Goal: Task Accomplishment & Management: Manage account settings

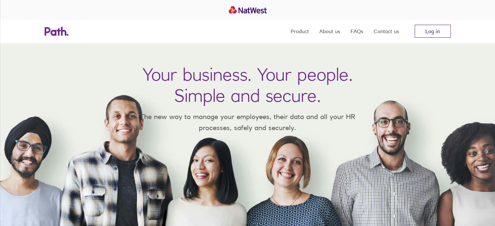
click at [433, 26] on link "Log in" at bounding box center [432, 31] width 36 height 13
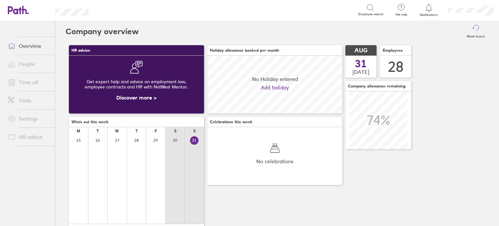
scroll to position [58, 135]
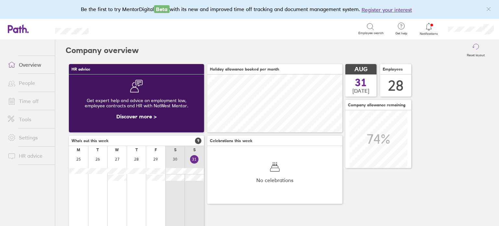
click at [34, 97] on link "Time off" at bounding box center [29, 101] width 52 height 13
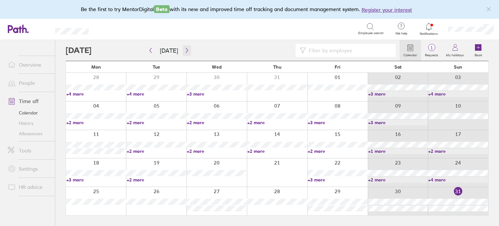
click at [185, 49] on icon "button" at bounding box center [187, 50] width 5 height 5
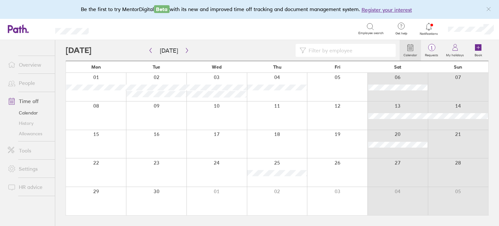
click at [105, 114] on div at bounding box center [96, 115] width 60 height 28
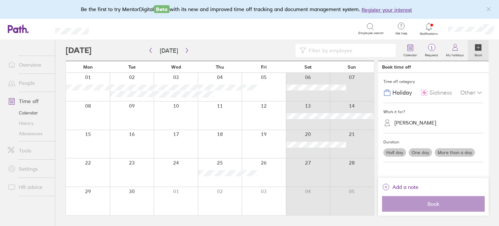
drag, startPoint x: 105, startPoint y: 114, endPoint x: 104, endPoint y: 110, distance: 4.0
click at [104, 110] on div at bounding box center [88, 115] width 44 height 28
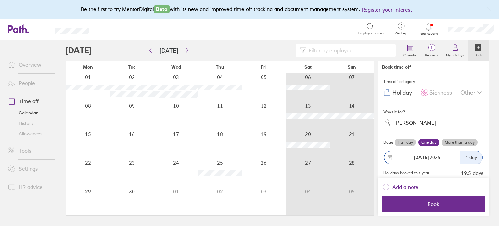
click at [425, 122] on div "[PERSON_NAME]" at bounding box center [416, 123] width 42 height 6
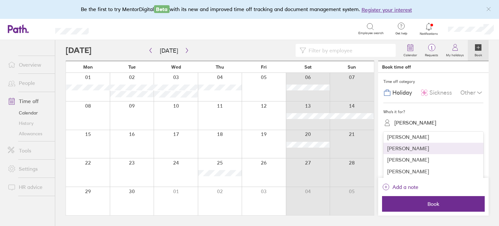
scroll to position [88, 0]
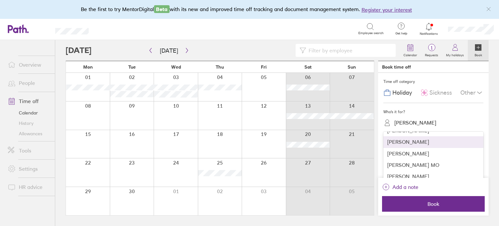
click at [408, 141] on div "[PERSON_NAME]" at bounding box center [434, 141] width 100 height 11
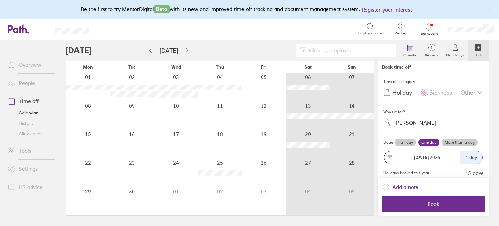
scroll to position [10, 0]
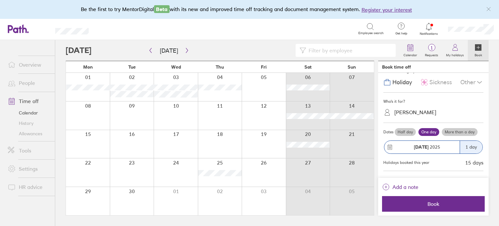
click at [461, 131] on label "More than a day" at bounding box center [460, 132] width 36 height 8
click at [0, 0] on input "More than a day" at bounding box center [0, 0] width 0 height 0
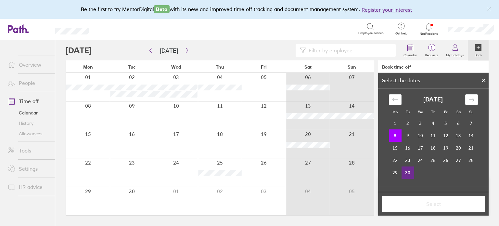
click at [407, 170] on td "30" at bounding box center [408, 172] width 13 height 12
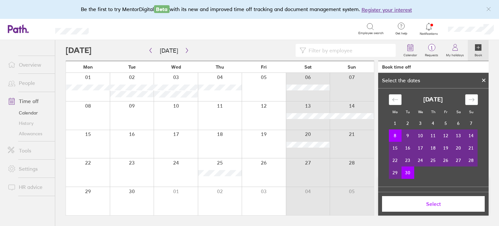
click at [426, 208] on button "Select" at bounding box center [433, 204] width 103 height 16
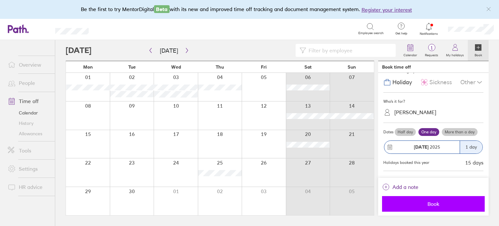
click at [432, 206] on span "Book" at bounding box center [434, 204] width 94 height 6
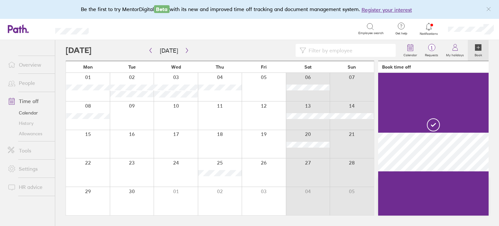
scroll to position [0, 0]
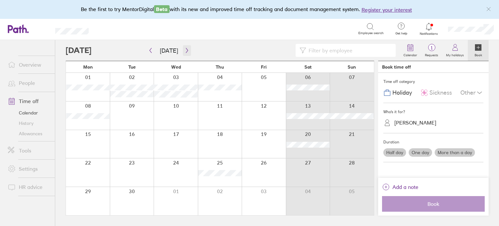
click at [185, 48] on icon "button" at bounding box center [187, 50] width 5 height 5
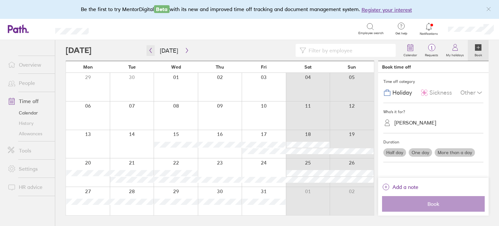
click at [150, 49] on icon "button" at bounding box center [150, 50] width 5 height 5
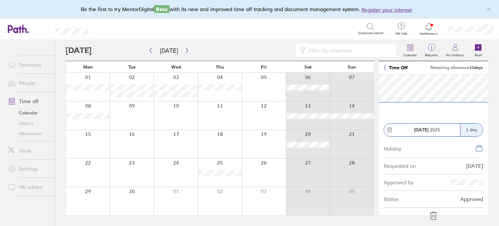
click at [432, 213] on icon at bounding box center [434, 216] width 10 height 10
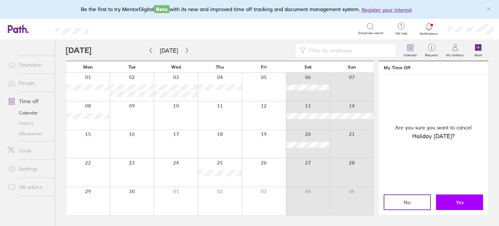
click at [457, 197] on button "Yes" at bounding box center [459, 202] width 47 height 16
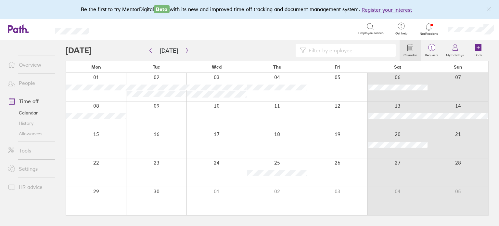
click at [96, 122] on div at bounding box center [96, 115] width 60 height 28
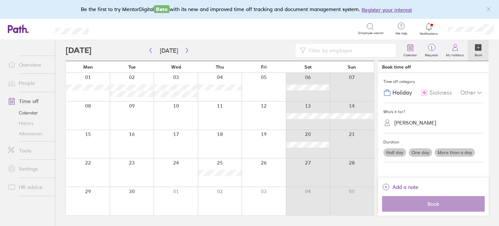
click at [421, 123] on div "[PERSON_NAME]" at bounding box center [416, 123] width 42 height 6
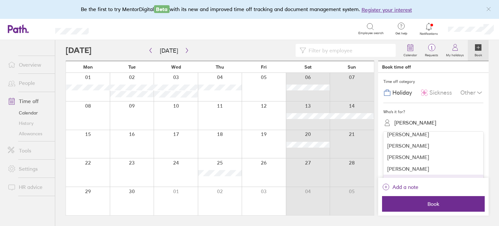
scroll to position [73, 0]
click at [404, 157] on div "[PERSON_NAME]" at bounding box center [434, 157] width 100 height 11
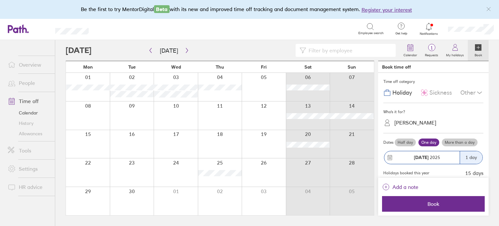
click at [465, 143] on label "More than a day" at bounding box center [460, 143] width 36 height 8
click at [0, 0] on input "More than a day" at bounding box center [0, 0] width 0 height 0
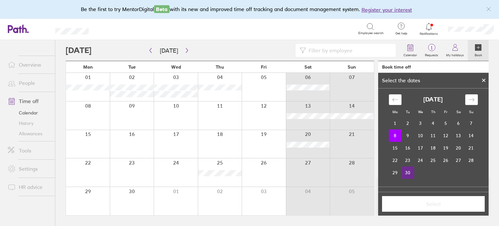
click at [405, 170] on td "30" at bounding box center [408, 172] width 13 height 12
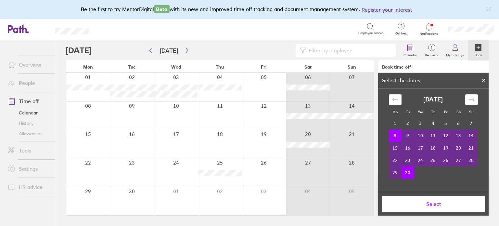
click at [429, 206] on span "Select" at bounding box center [434, 204] width 94 height 6
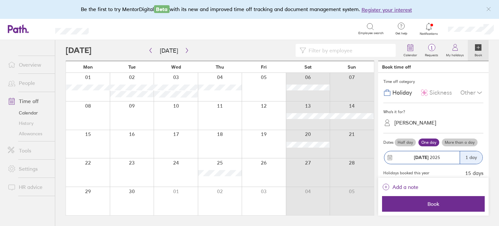
click at [455, 140] on label "More than a day" at bounding box center [460, 143] width 36 height 8
click at [0, 0] on input "More than a day" at bounding box center [0, 0] width 0 height 0
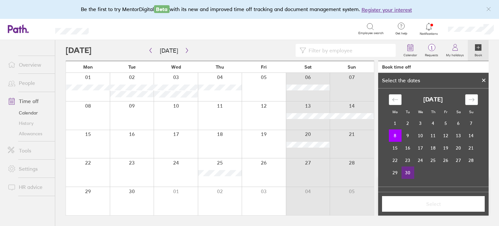
click at [404, 170] on td "30" at bounding box center [408, 172] width 13 height 12
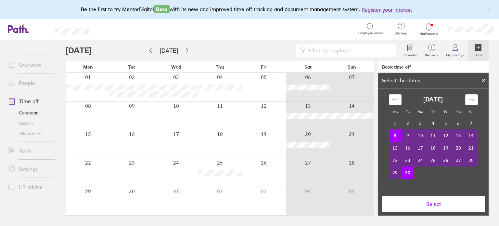
click at [419, 201] on span "Select" at bounding box center [434, 204] width 94 height 6
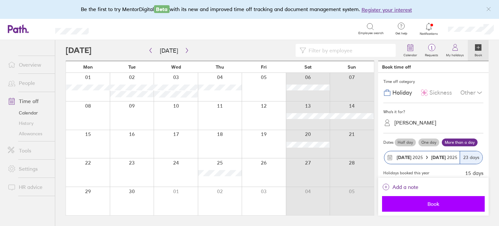
click at [431, 202] on span "Book" at bounding box center [434, 204] width 94 height 6
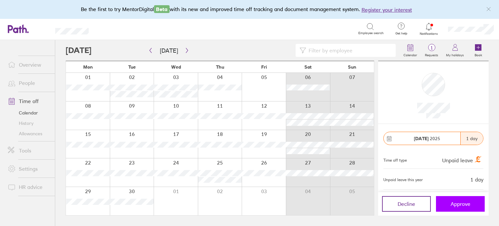
click at [451, 201] on span "Approve" at bounding box center [461, 204] width 20 height 6
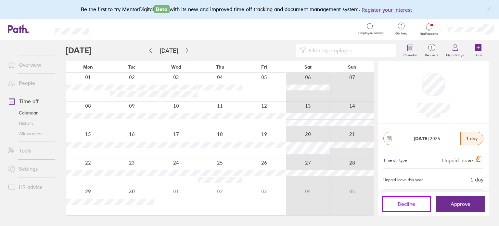
click at [406, 201] on span "Decline" at bounding box center [407, 204] width 18 height 6
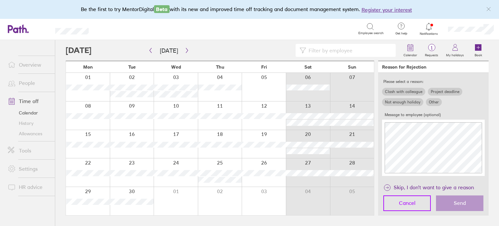
click at [413, 203] on span "Cancel" at bounding box center [407, 203] width 17 height 6
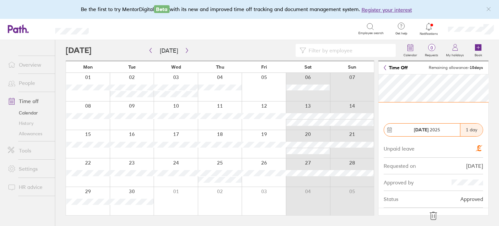
click at [432, 212] on icon at bounding box center [434, 216] width 7 height 8
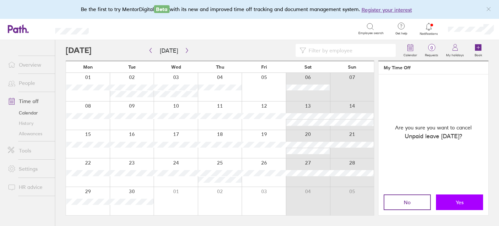
click at [461, 203] on span "Yes" at bounding box center [460, 202] width 8 height 6
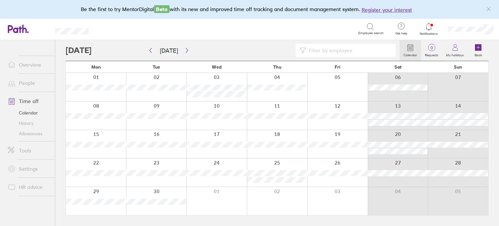
click at [93, 94] on div at bounding box center [96, 87] width 60 height 28
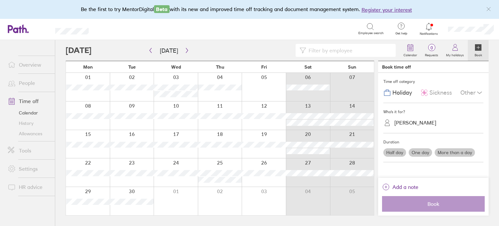
click at [461, 150] on label "More than a day" at bounding box center [455, 152] width 40 height 8
click at [0, 0] on input "More than a day" at bounding box center [0, 0] width 0 height 0
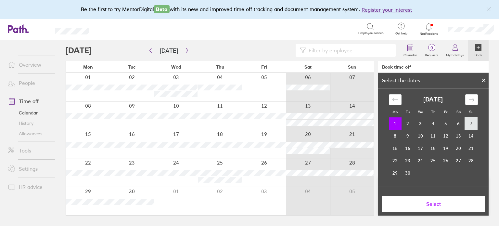
click at [471, 128] on td "7" at bounding box center [471, 123] width 13 height 12
click at [398, 125] on td "1" at bounding box center [395, 123] width 13 height 12
click at [470, 123] on td "7" at bounding box center [471, 123] width 13 height 12
click at [486, 80] on icon at bounding box center [484, 80] width 5 height 4
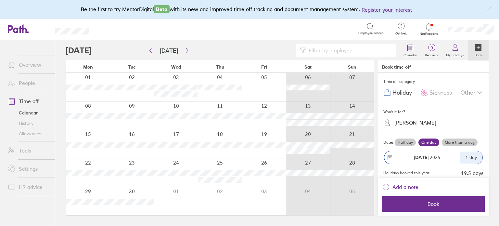
click at [460, 141] on label "More than a day" at bounding box center [460, 143] width 36 height 8
click at [0, 0] on input "More than a day" at bounding box center [0, 0] width 0 height 0
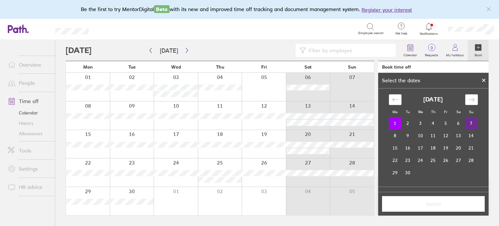
click at [469, 123] on td "7" at bounding box center [471, 123] width 13 height 12
click at [430, 201] on span "Select" at bounding box center [434, 204] width 94 height 6
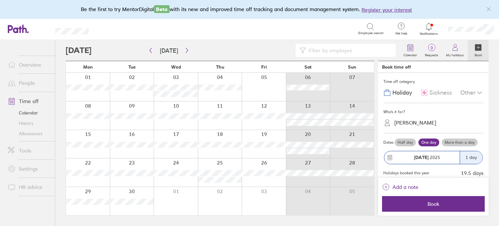
click at [422, 122] on div "[PERSON_NAME]" at bounding box center [416, 123] width 42 height 6
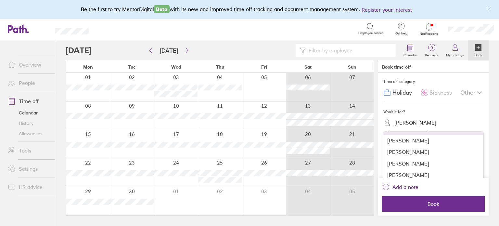
scroll to position [21, 0]
click at [408, 161] on div "[PERSON_NAME]" at bounding box center [434, 162] width 100 height 11
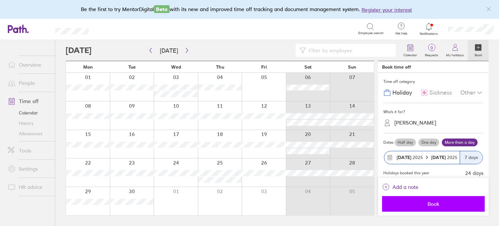
click at [428, 203] on span "Book" at bounding box center [434, 204] width 94 height 6
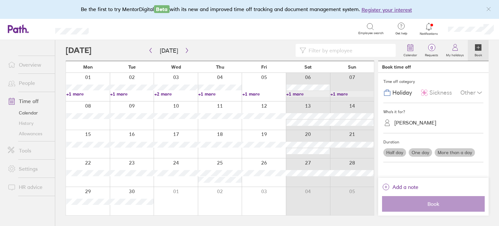
click at [436, 84] on div "Time off category" at bounding box center [434, 82] width 100 height 10
click at [436, 92] on span "Sickness" at bounding box center [441, 92] width 22 height 7
click at [458, 148] on label "More than a day" at bounding box center [455, 152] width 40 height 8
click at [0, 0] on input "More than a day" at bounding box center [0, 0] width 0 height 0
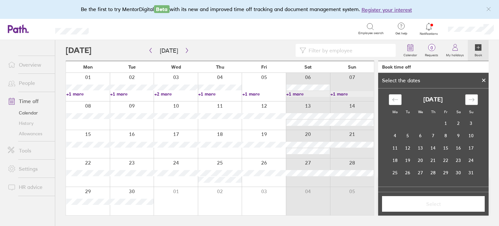
click at [467, 96] on div "Move forward to switch to the next month." at bounding box center [472, 99] width 13 height 11
click at [394, 122] on td "1" at bounding box center [395, 123] width 13 height 12
click at [471, 119] on td "7" at bounding box center [471, 123] width 13 height 12
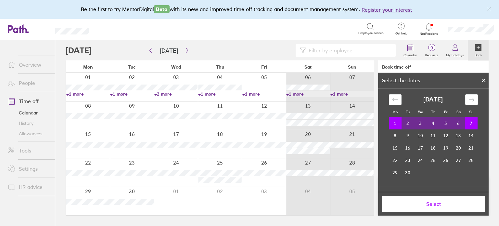
click at [430, 204] on span "Select" at bounding box center [434, 204] width 94 height 6
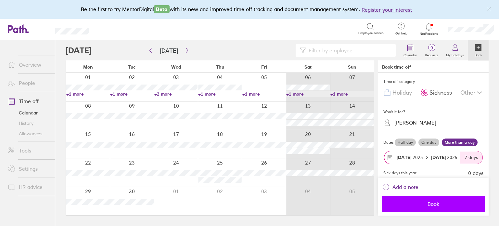
click at [426, 202] on span "Book" at bounding box center [434, 204] width 94 height 6
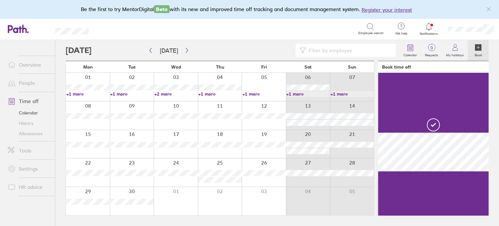
click at [81, 94] on link "+1 more" at bounding box center [87, 94] width 43 height 6
click at [124, 93] on link "+2 more" at bounding box center [131, 94] width 43 height 6
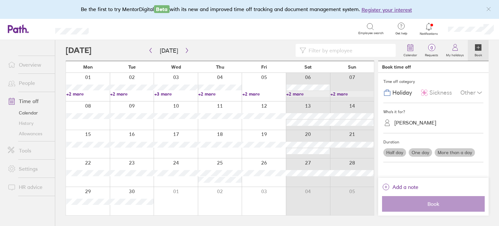
click at [77, 95] on link "+2 more" at bounding box center [87, 94] width 43 height 6
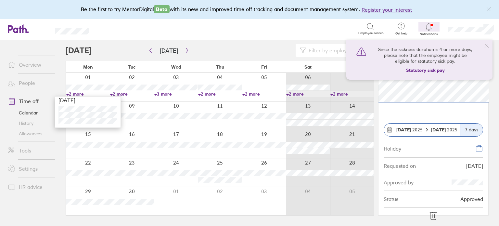
click at [488, 45] on icon at bounding box center [486, 45] width 5 height 5
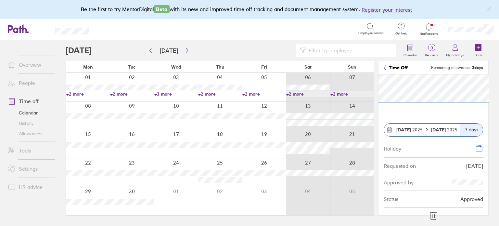
click at [75, 93] on link "+2 more" at bounding box center [87, 94] width 43 height 6
click at [433, 211] on icon at bounding box center [434, 216] width 10 height 10
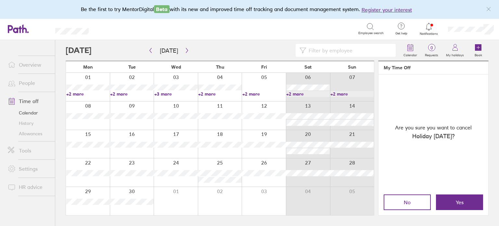
click at [460, 194] on div "No Yes" at bounding box center [434, 202] width 110 height 26
click at [456, 199] on button "Yes" at bounding box center [459, 202] width 47 height 16
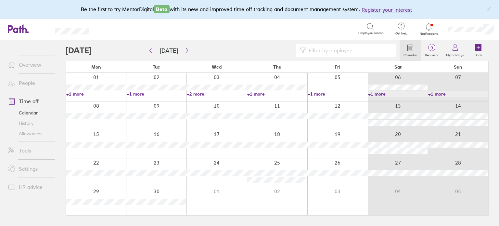
click at [382, 93] on link "+1 more" at bounding box center [398, 94] width 60 height 6
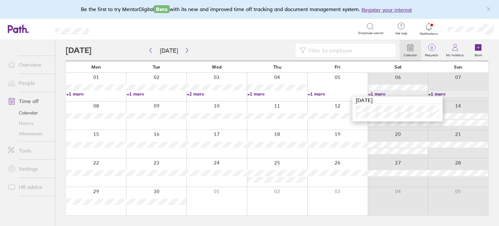
click at [305, 35] on div "Search Employee search" at bounding box center [243, 29] width 288 height 20
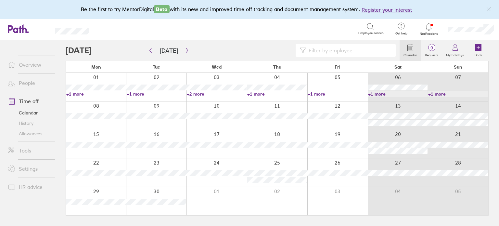
click at [195, 93] on link "+2 more" at bounding box center [217, 94] width 60 height 6
click at [260, 92] on link "+1 more" at bounding box center [277, 94] width 60 height 6
click at [321, 93] on link "+1 more" at bounding box center [338, 94] width 60 height 6
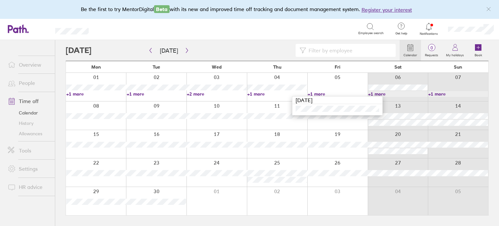
click at [385, 92] on link "+1 more" at bounding box center [398, 94] width 60 height 6
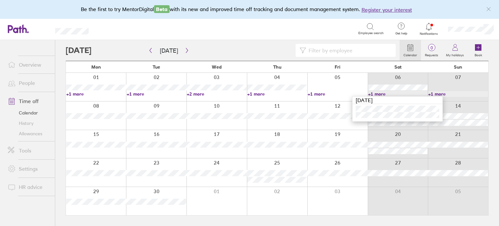
click at [436, 91] on link "+1 more" at bounding box center [459, 94] width 60 height 6
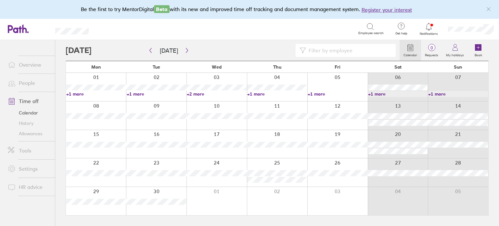
click at [436, 91] on link "+1 more" at bounding box center [459, 94] width 60 height 6
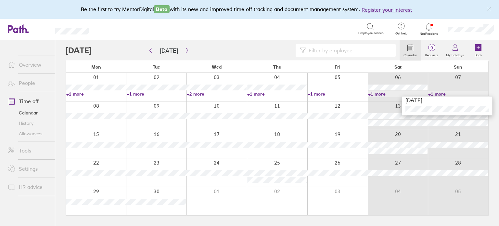
click at [380, 94] on link "+1 more" at bounding box center [398, 94] width 60 height 6
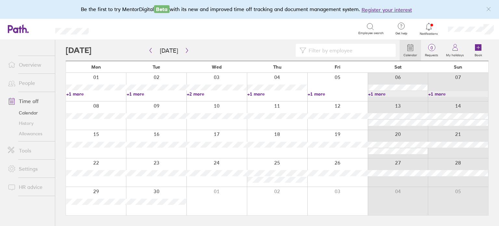
click at [380, 94] on link "+1 more" at bounding box center [398, 94] width 60 height 6
